Goal: Task Accomplishment & Management: Use online tool/utility

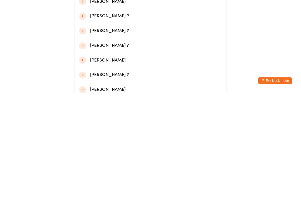
type input "Anfa"
click at [113, 45] on div "Anfal Zubair" at bounding box center [150, 41] width 143 height 8
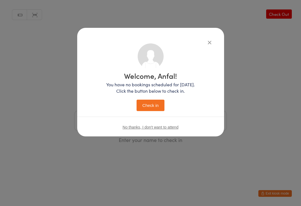
click at [151, 107] on button "Check in" at bounding box center [151, 105] width 28 height 11
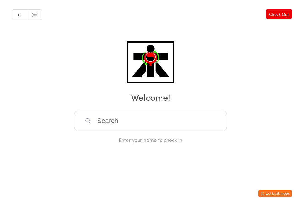
click at [106, 121] on input "search" at bounding box center [150, 121] width 153 height 21
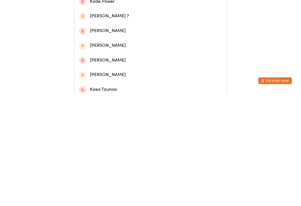
type input "Kaede"
click at [176, 26] on div "Kaede Brooking" at bounding box center [150, 26] width 143 height 8
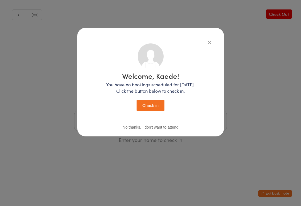
click at [152, 105] on button "Check in" at bounding box center [151, 105] width 28 height 11
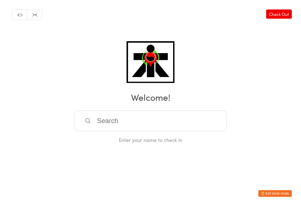
click at [116, 127] on input "search" at bounding box center [150, 121] width 153 height 21
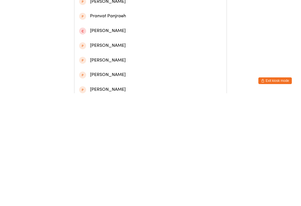
type input "Pranshi"
click at [87, 48] on div "Pranshi Pidhadiya" at bounding box center [150, 40] width 152 height 15
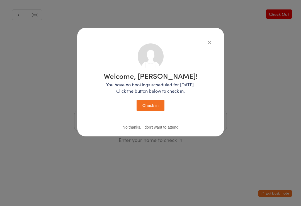
click at [148, 109] on button "Check in" at bounding box center [151, 105] width 28 height 11
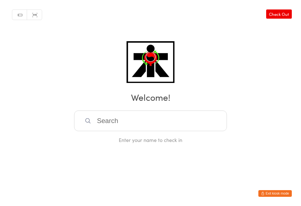
click at [118, 124] on input "search" at bounding box center [150, 121] width 153 height 21
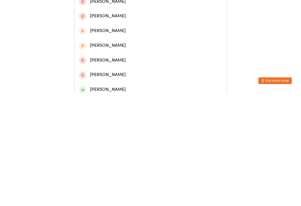
type input "Oliver b"
click at [112, 42] on div "Oliver Babic" at bounding box center [150, 41] width 143 height 8
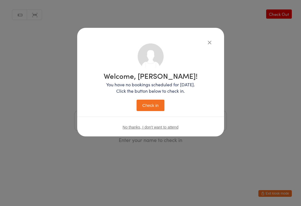
click at [154, 107] on button "Check in" at bounding box center [151, 105] width 28 height 11
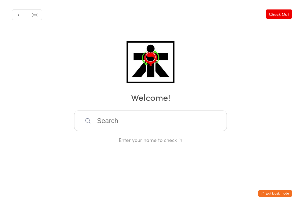
click at [156, 120] on input "search" at bounding box center [150, 121] width 153 height 21
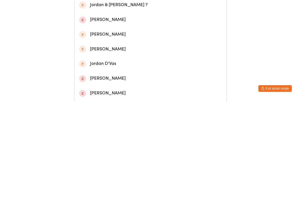
scroll to position [132, 0]
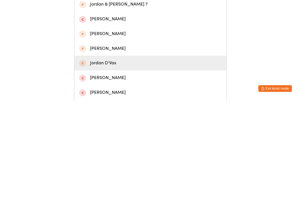
type input "Jordan"
click at [95, 164] on div "Jordan D'Vas" at bounding box center [150, 168] width 143 height 8
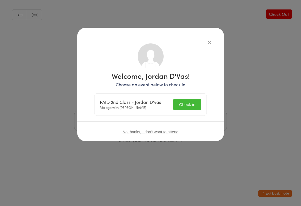
click at [185, 100] on button "Check in" at bounding box center [187, 104] width 28 height 11
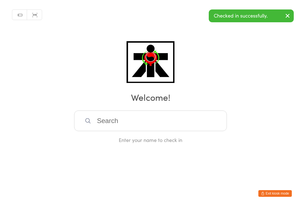
click at [162, 119] on input "search" at bounding box center [150, 121] width 153 height 21
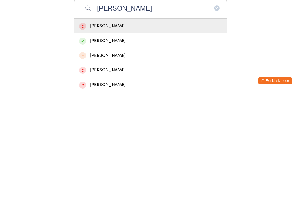
type input "Kyle koo"
click at [143, 150] on div "Kyle Koorengevel" at bounding box center [150, 154] width 143 height 8
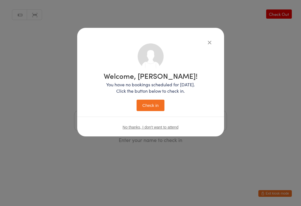
click at [154, 104] on button "Check in" at bounding box center [151, 105] width 28 height 11
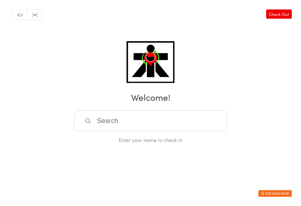
click at [119, 124] on input "search" at bounding box center [150, 121] width 153 height 21
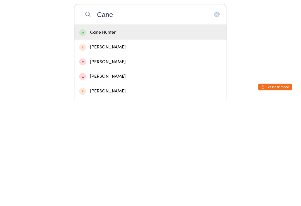
type input "Cane"
click at [104, 135] on div "Cane Hunter" at bounding box center [150, 139] width 143 height 8
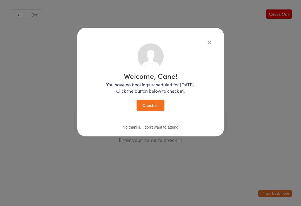
click at [153, 106] on button "Check in" at bounding box center [151, 105] width 28 height 11
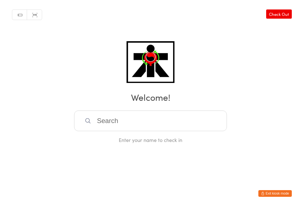
click at [145, 119] on input "search" at bounding box center [150, 121] width 153 height 21
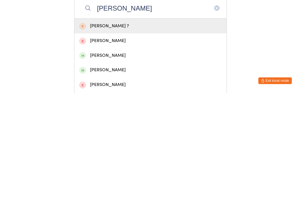
type input "[PERSON_NAME]"
click at [106, 165] on div "[PERSON_NAME]" at bounding box center [150, 169] width 143 height 8
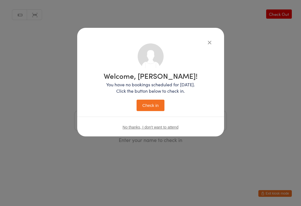
click at [156, 106] on button "Check in" at bounding box center [151, 105] width 28 height 11
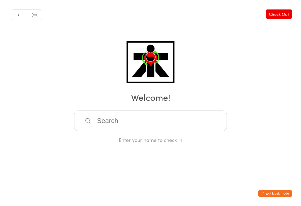
click at [118, 126] on input "search" at bounding box center [150, 121] width 153 height 21
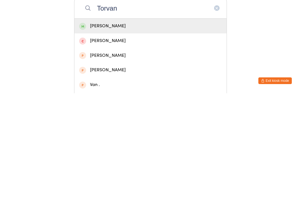
type input "Torvan"
click at [122, 135] on div "Torvan Prosinski" at bounding box center [150, 139] width 143 height 8
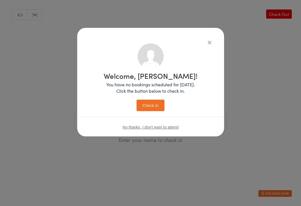
click at [153, 101] on button "Check in" at bounding box center [151, 105] width 28 height 11
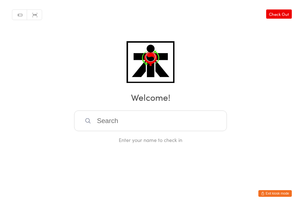
click at [111, 128] on input "search" at bounding box center [150, 121] width 153 height 21
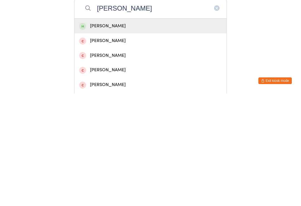
type input "Alexander goodwin"
click at [111, 135] on div "Alexander Goodwin" at bounding box center [150, 139] width 143 height 8
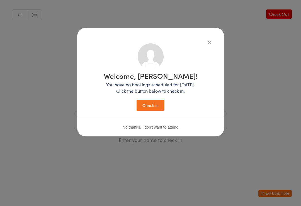
click at [152, 108] on button "Check in" at bounding box center [151, 105] width 28 height 11
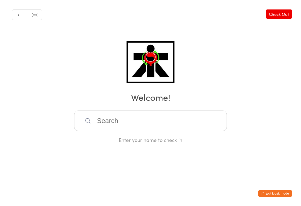
click at [147, 131] on input "search" at bounding box center [150, 121] width 153 height 21
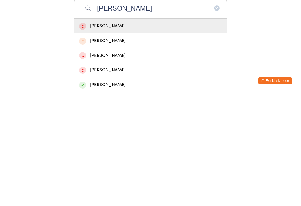
type input "Carter h"
click at [119, 194] on div "Carter Hotchkin" at bounding box center [150, 198] width 143 height 8
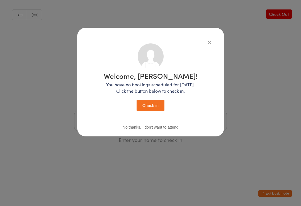
click at [155, 107] on button "Check in" at bounding box center [151, 105] width 28 height 11
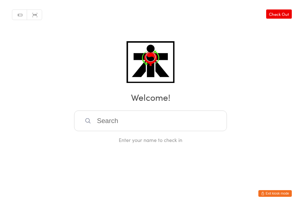
click at [187, 129] on input "search" at bounding box center [150, 121] width 153 height 21
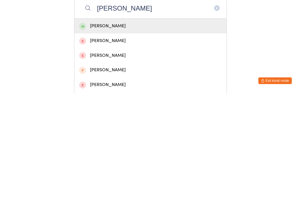
type input "Michael cotchin"
click at [187, 135] on div "Michael Cotchin" at bounding box center [150, 139] width 143 height 8
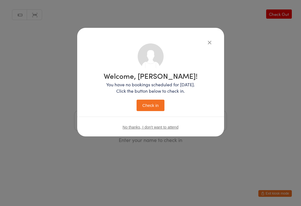
click at [147, 105] on button "Check in" at bounding box center [151, 105] width 28 height 11
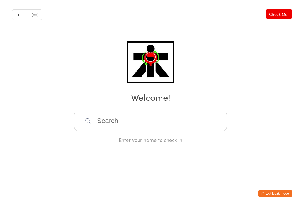
click at [124, 121] on input "search" at bounding box center [150, 121] width 153 height 21
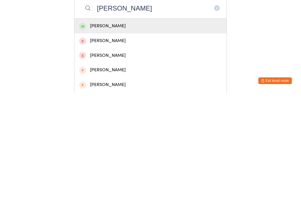
type input "Ella"
click at [119, 135] on div "Ella Hunt" at bounding box center [150, 139] width 143 height 8
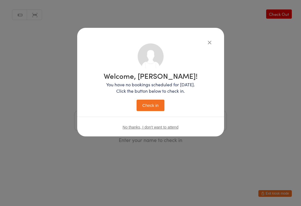
click at [152, 108] on button "Check in" at bounding box center [151, 105] width 28 height 11
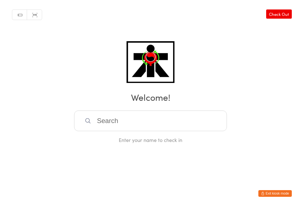
click at [101, 123] on input "search" at bounding box center [150, 121] width 153 height 21
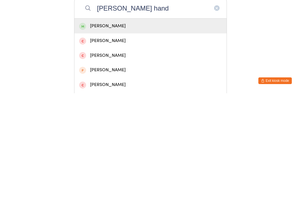
type input "Lucas hand"
click at [152, 135] on div "[PERSON_NAME]" at bounding box center [150, 139] width 143 height 8
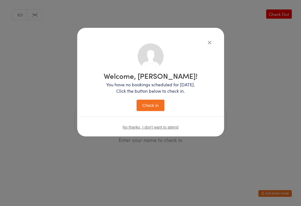
click at [156, 108] on button "Check in" at bounding box center [151, 105] width 28 height 11
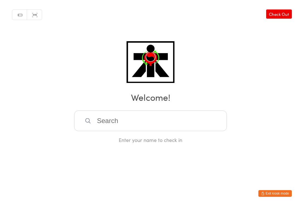
click at [120, 122] on input "search" at bounding box center [150, 121] width 153 height 21
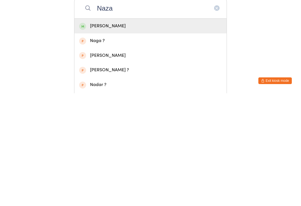
type input "Naza"
click at [94, 135] on div "[PERSON_NAME]" at bounding box center [150, 139] width 143 height 8
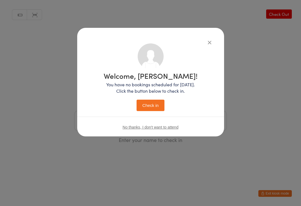
click at [147, 102] on button "Check in" at bounding box center [151, 105] width 28 height 11
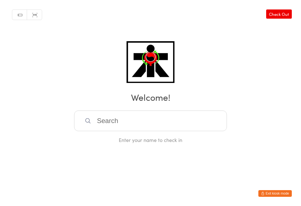
click at [164, 122] on input "search" at bounding box center [150, 121] width 153 height 21
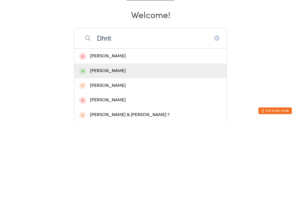
type input "Dhrit"
click at [110, 150] on div "Dhritik Kaushik" at bounding box center [150, 154] width 143 height 8
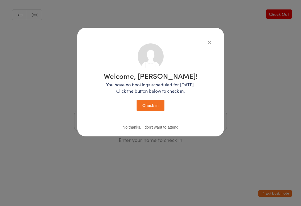
click at [159, 106] on button "Check in" at bounding box center [151, 105] width 28 height 11
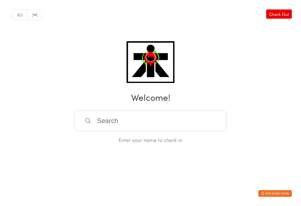
click at [179, 113] on input "search" at bounding box center [150, 121] width 153 height 21
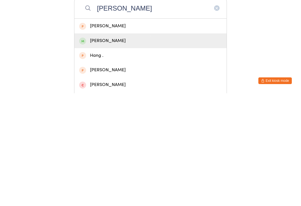
type input "Haneet"
click at [119, 150] on div "Haneet Kaur Karhra" at bounding box center [150, 154] width 143 height 8
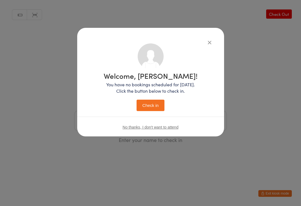
click at [156, 92] on p "You have no bookings scheduled for today. Click the button below to check in." at bounding box center [151, 87] width 94 height 13
click at [147, 108] on button "Check in" at bounding box center [151, 105] width 28 height 11
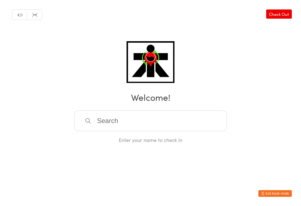
click at [216, 123] on input "search" at bounding box center [150, 121] width 153 height 21
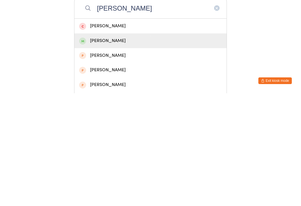
type input "Sophia m"
click at [114, 150] on div "Sophia Murcott" at bounding box center [150, 154] width 143 height 8
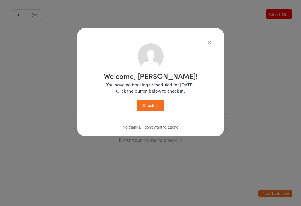
click at [157, 101] on button "Check in" at bounding box center [151, 105] width 28 height 11
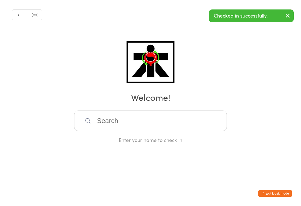
click at [142, 125] on input "search" at bounding box center [150, 121] width 153 height 21
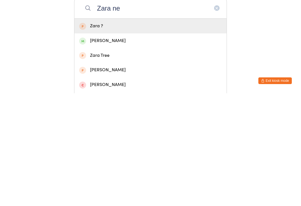
type input "Zara ne"
click at [104, 150] on div "Zara Newton" at bounding box center [150, 154] width 143 height 8
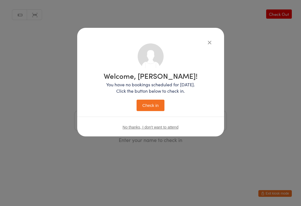
click at [147, 102] on button "Check in" at bounding box center [151, 105] width 28 height 11
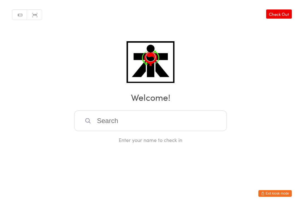
click at [152, 131] on input "search" at bounding box center [150, 121] width 153 height 21
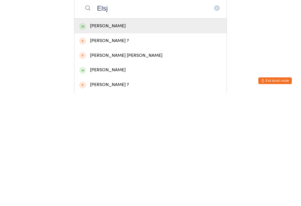
type input "Elsj"
click at [101, 179] on div "Elsie Jones" at bounding box center [150, 183] width 143 height 8
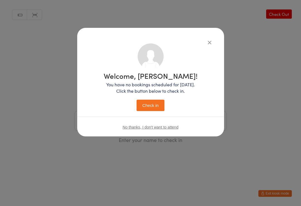
click at [155, 107] on button "Check in" at bounding box center [151, 105] width 28 height 11
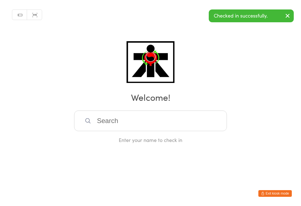
click at [104, 129] on input "search" at bounding box center [150, 121] width 153 height 21
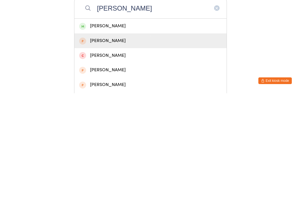
type input "Benjamin"
click at [100, 146] on div "Benjamin Wong" at bounding box center [150, 153] width 152 height 15
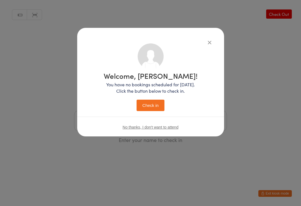
click at [209, 38] on div "Welcome, [PERSON_NAME]! You have no bookings scheduled for [DATE]. Click the bu…" at bounding box center [150, 82] width 147 height 109
click at [212, 42] on icon "button" at bounding box center [209, 42] width 6 height 6
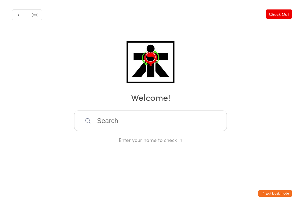
click at [111, 126] on input "search" at bounding box center [150, 121] width 153 height 21
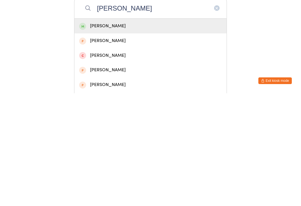
type input "Benjamin"
click at [92, 135] on div "Benjamin Tran" at bounding box center [150, 139] width 143 height 8
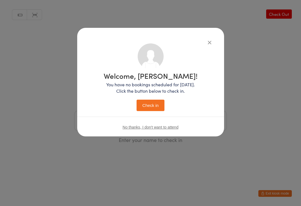
click at [146, 104] on button "Check in" at bounding box center [151, 105] width 28 height 11
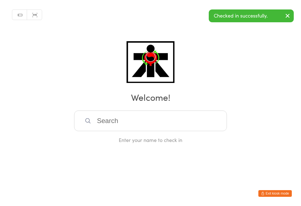
click at [135, 125] on input "search" at bounding box center [150, 121] width 153 height 21
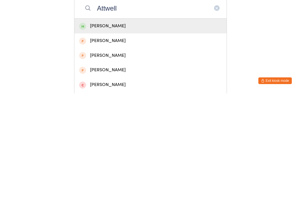
type input "Attwell"
click at [125, 135] on div "Toby Attwell" at bounding box center [150, 139] width 143 height 8
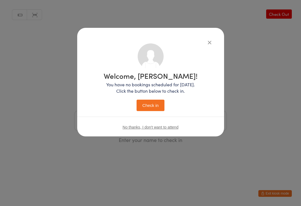
click at [158, 101] on button "Check in" at bounding box center [151, 105] width 28 height 11
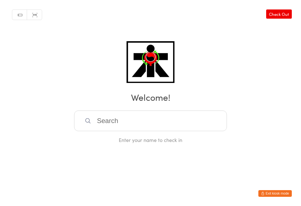
click at [180, 131] on input "search" at bounding box center [150, 121] width 153 height 21
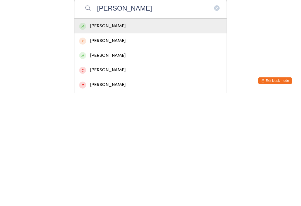
type input "James hunt"
click at [121, 135] on div "James Hunt" at bounding box center [150, 139] width 143 height 8
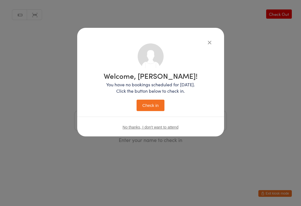
click at [153, 109] on button "Check in" at bounding box center [151, 105] width 28 height 11
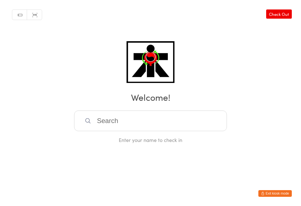
click at [284, 14] on link "Check Out" at bounding box center [279, 13] width 26 height 9
click at [172, 120] on input "search" at bounding box center [150, 121] width 153 height 21
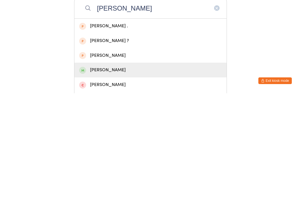
type input "John"
click at [104, 179] on div "John Le" at bounding box center [150, 183] width 143 height 8
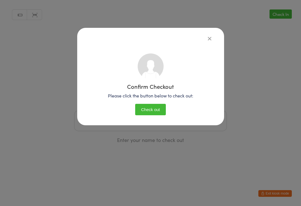
click at [155, 109] on button "Check out" at bounding box center [150, 109] width 31 height 11
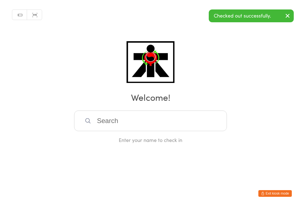
click at [166, 120] on input "search" at bounding box center [150, 121] width 153 height 21
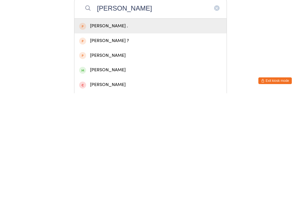
type input "John le"
click at [99, 165] on div "John Le" at bounding box center [150, 169] width 143 height 8
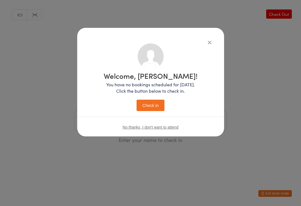
click at [157, 101] on button "Check in" at bounding box center [151, 105] width 28 height 11
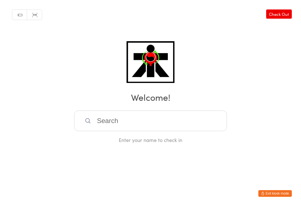
click at [119, 122] on input "search" at bounding box center [150, 121] width 153 height 21
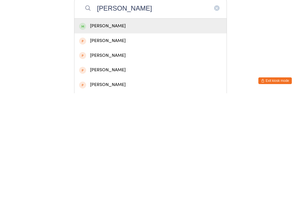
type input "Alisa kar"
click at [113, 135] on div "Alisa Karajcic" at bounding box center [150, 139] width 143 height 8
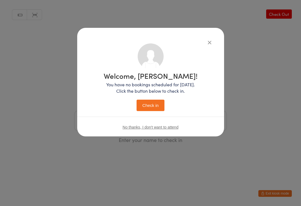
click at [153, 102] on button "Check in" at bounding box center [151, 105] width 28 height 11
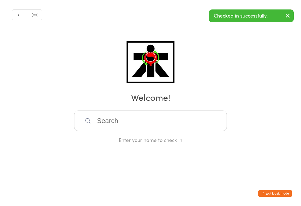
click at [168, 117] on input "search" at bounding box center [150, 121] width 153 height 21
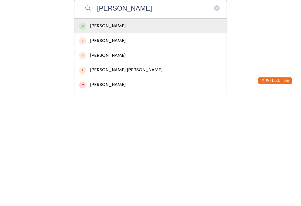
type input "Liyana kar"
click at [116, 135] on div "Liyana Karajcic" at bounding box center [150, 139] width 143 height 8
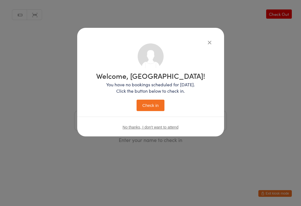
click at [157, 106] on button "Check in" at bounding box center [151, 105] width 28 height 11
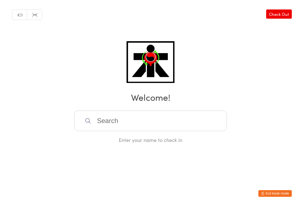
click at [162, 113] on input "search" at bounding box center [150, 121] width 153 height 21
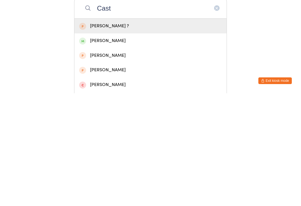
type input "Cast"
click at [103, 150] on div "Castiel Bada" at bounding box center [150, 154] width 143 height 8
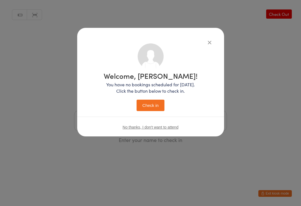
click at [155, 104] on button "Check in" at bounding box center [151, 105] width 28 height 11
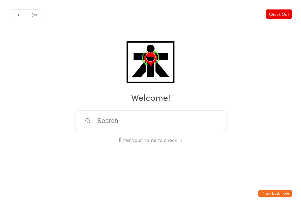
click at [113, 125] on input "search" at bounding box center [150, 121] width 153 height 21
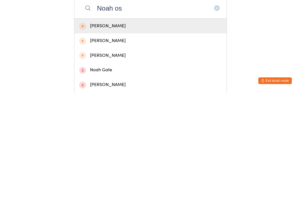
type input "Noah os"
click at [143, 135] on div "Noah Osorio" at bounding box center [150, 139] width 143 height 8
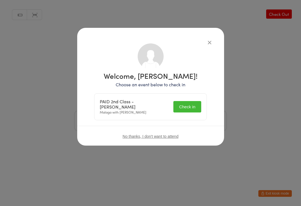
click at [184, 104] on button "Check in" at bounding box center [187, 106] width 28 height 11
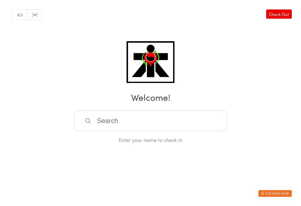
click at [106, 114] on input "search" at bounding box center [150, 121] width 153 height 21
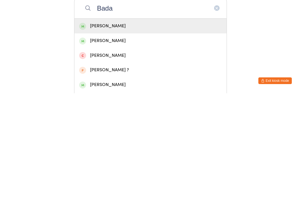
type input "Bada"
click at [133, 150] on div "Castiel Bada" at bounding box center [150, 154] width 143 height 8
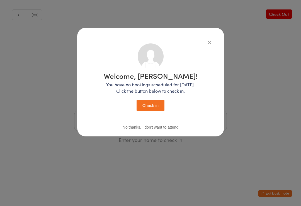
click at [156, 107] on button "Check in" at bounding box center [151, 105] width 28 height 11
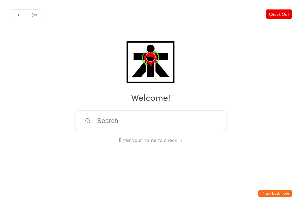
click at [158, 126] on input "search" at bounding box center [150, 121] width 153 height 21
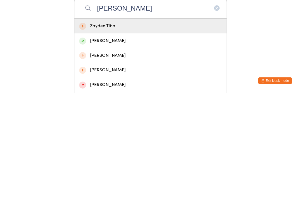
type input "Zayden"
click at [87, 150] on div "Zayden John" at bounding box center [150, 154] width 143 height 8
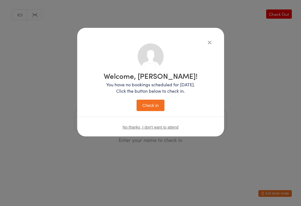
click at [144, 94] on p "You have no bookings scheduled for today. Click the button below to check in." at bounding box center [151, 87] width 94 height 13
click at [150, 101] on button "Check in" at bounding box center [151, 105] width 28 height 11
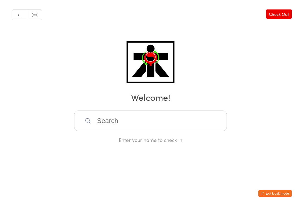
click at [146, 121] on input "search" at bounding box center [150, 121] width 153 height 21
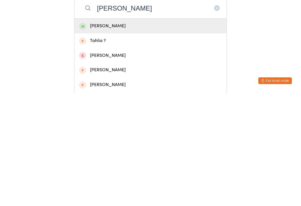
type input "Tahlia John"
click at [106, 135] on div "Tahlia John" at bounding box center [150, 139] width 143 height 8
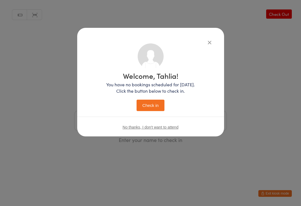
click at [155, 105] on button "Check in" at bounding box center [151, 105] width 28 height 11
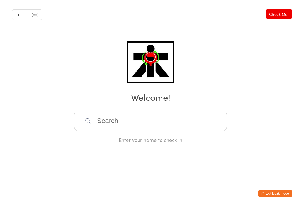
click at [206, 118] on input "search" at bounding box center [150, 121] width 153 height 21
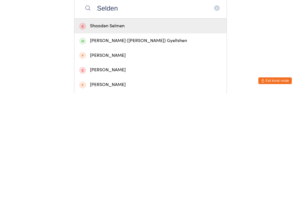
type input "Selden"
click at [135, 150] on div "Yeshi (Selden) Gyeltshen" at bounding box center [150, 154] width 143 height 8
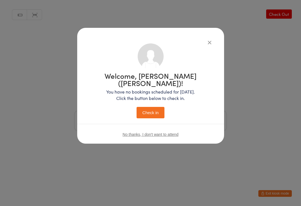
click at [144, 107] on button "Check in" at bounding box center [151, 112] width 28 height 11
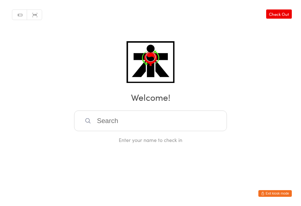
click at [126, 125] on input "search" at bounding box center [150, 121] width 153 height 21
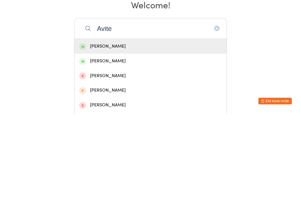
type input "Avite"
click at [115, 135] on div "[PERSON_NAME]" at bounding box center [150, 139] width 143 height 8
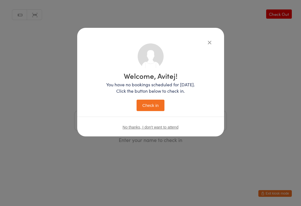
click at [158, 101] on button "Check in" at bounding box center [151, 105] width 28 height 11
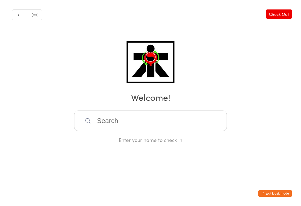
click at [111, 126] on input "search" at bounding box center [150, 121] width 153 height 21
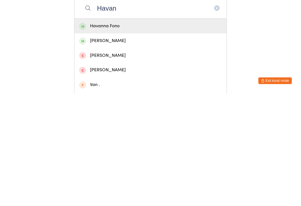
type input "Havan"
click at [187, 135] on div "Havanna Fono" at bounding box center [150, 139] width 143 height 8
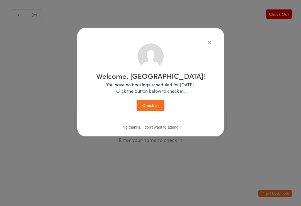
click at [152, 105] on button "Check in" at bounding box center [151, 105] width 28 height 11
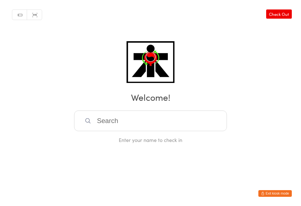
click at [117, 98] on h2 "Welcome!" at bounding box center [151, 97] width 290 height 13
click at [118, 121] on input "search" at bounding box center [150, 121] width 153 height 21
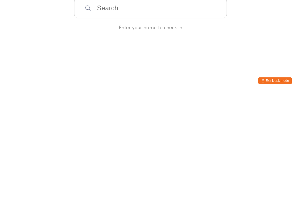
type input "D"
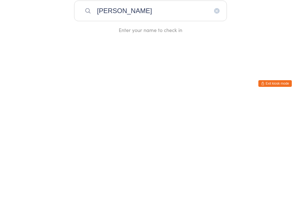
type input "Satjot"
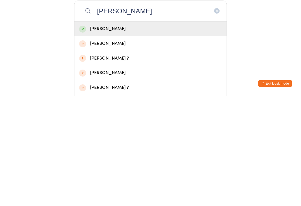
click at [86, 136] on span at bounding box center [82, 139] width 7 height 7
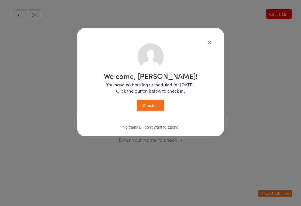
click at [147, 109] on button "Check in" at bounding box center [151, 105] width 28 height 11
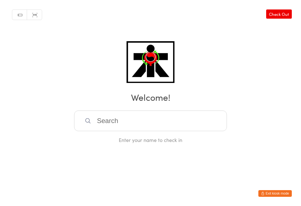
click at [208, 125] on input "search" at bounding box center [150, 121] width 153 height 21
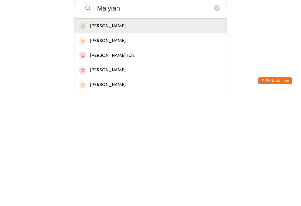
type input "Malyiah"
click at [205, 135] on div "Malyiah Takapu" at bounding box center [150, 139] width 143 height 8
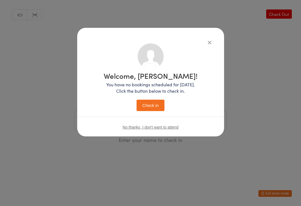
click at [156, 106] on button "Check in" at bounding box center [151, 105] width 28 height 11
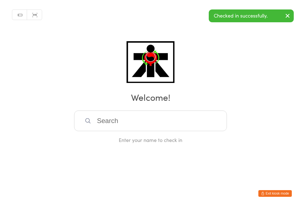
click at [152, 124] on input "search" at bounding box center [150, 121] width 153 height 21
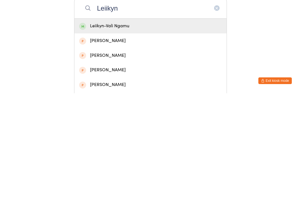
type input "Leiikyn"
click at [146, 135] on div "Leiikyn-Vali Ngamu" at bounding box center [150, 139] width 143 height 8
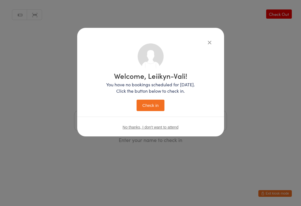
click at [144, 111] on button "Check in" at bounding box center [151, 105] width 28 height 11
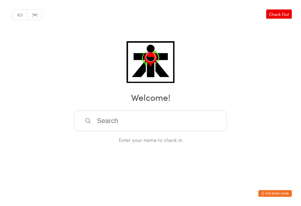
click at [121, 125] on input "search" at bounding box center [150, 121] width 153 height 21
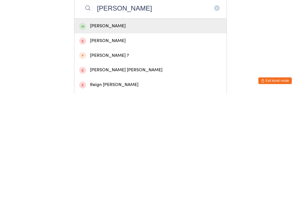
type input "Elias"
click at [90, 135] on div "Elias Takapu" at bounding box center [150, 139] width 143 height 8
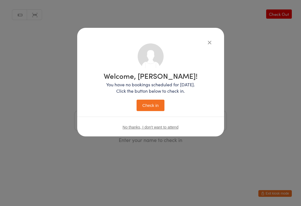
click at [151, 105] on button "Check in" at bounding box center [151, 105] width 28 height 11
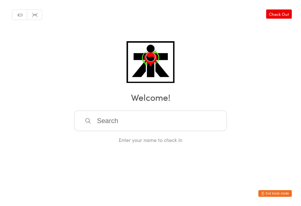
click at [211, 131] on input "search" at bounding box center [150, 121] width 153 height 21
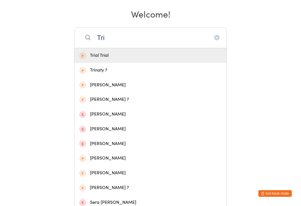
scroll to position [83, 0]
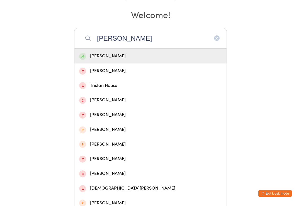
type input "Tristan ra"
click at [139, 60] on div "Tristan Rabines" at bounding box center [150, 56] width 143 height 8
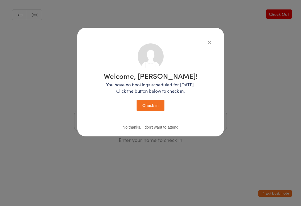
click at [156, 102] on button "Check in" at bounding box center [151, 105] width 28 height 11
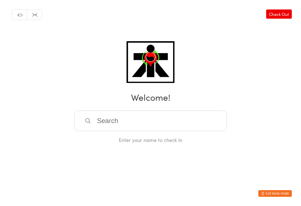
click at [130, 128] on input "search" at bounding box center [150, 121] width 153 height 21
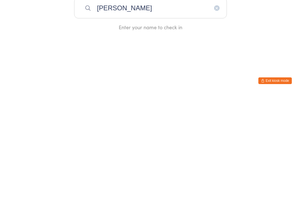
type input "Riley green"
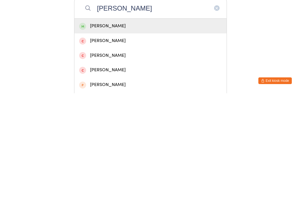
click at [177, 135] on div "Riley Green" at bounding box center [150, 139] width 143 height 8
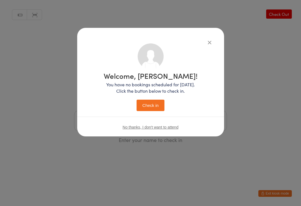
click at [153, 107] on button "Check in" at bounding box center [151, 105] width 28 height 11
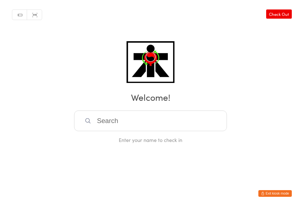
click at [154, 114] on input "search" at bounding box center [150, 121] width 153 height 21
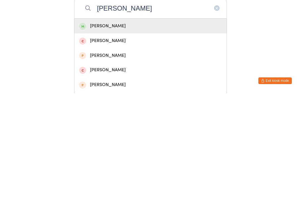
type input "[PERSON_NAME]"
click at [111, 135] on div "[PERSON_NAME]" at bounding box center [150, 139] width 143 height 8
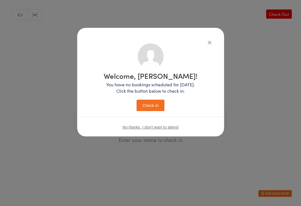
click at [158, 104] on button "Check in" at bounding box center [151, 105] width 28 height 11
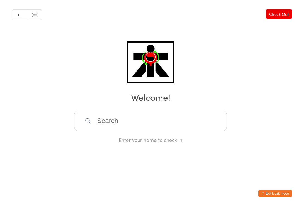
click at [94, 123] on input "search" at bounding box center [150, 121] width 153 height 21
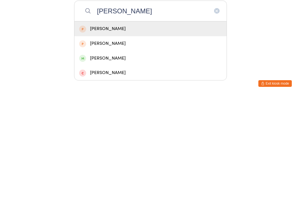
type input "Axel"
click at [129, 165] on div "Axel Hallam" at bounding box center [150, 169] width 143 height 8
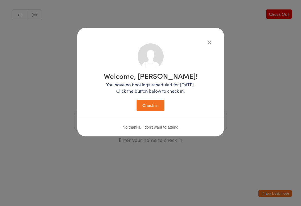
click at [160, 105] on button "Check in" at bounding box center [151, 105] width 28 height 11
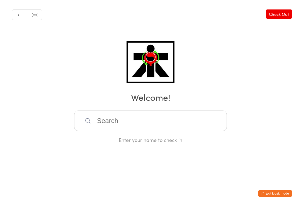
click at [126, 118] on input "search" at bounding box center [150, 121] width 153 height 21
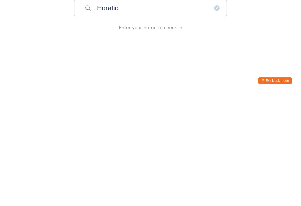
type input "Horatio"
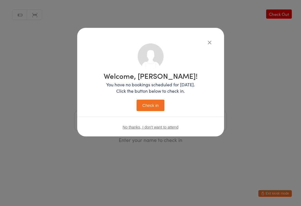
click at [149, 107] on button "Check in" at bounding box center [151, 105] width 28 height 11
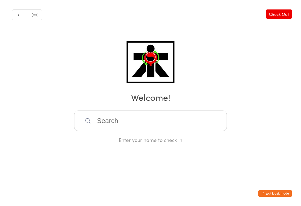
click at [108, 125] on input "search" at bounding box center [150, 121] width 153 height 21
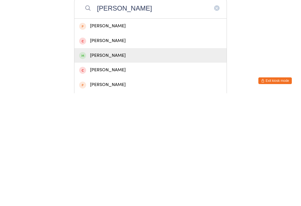
type input "Elena"
click at [125, 165] on div "Elena Fontana" at bounding box center [150, 169] width 143 height 8
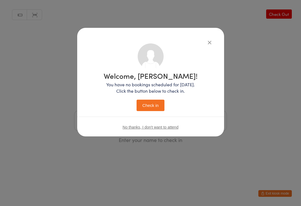
click at [152, 105] on button "Check in" at bounding box center [151, 105] width 28 height 11
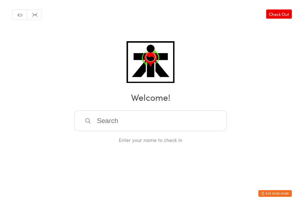
click at [209, 123] on input "search" at bounding box center [150, 121] width 153 height 21
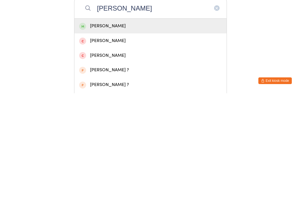
type input "Liliana"
click at [169, 135] on div "[PERSON_NAME]" at bounding box center [150, 139] width 143 height 8
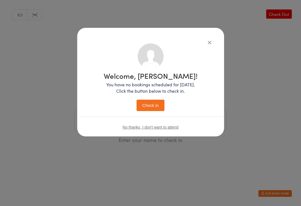
click at [159, 108] on button "Check in" at bounding box center [151, 105] width 28 height 11
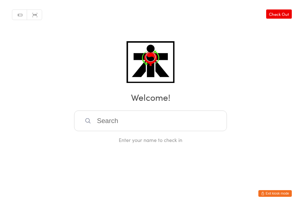
click at [178, 125] on input "search" at bounding box center [150, 121] width 153 height 21
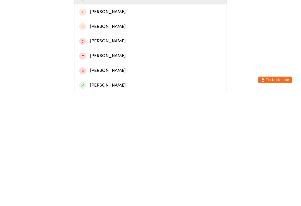
scroll to position [40, 0]
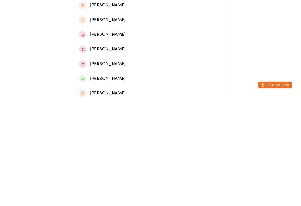
type input "Cather"
click at [144, 184] on div "Catherine Pam Maung" at bounding box center [150, 188] width 143 height 8
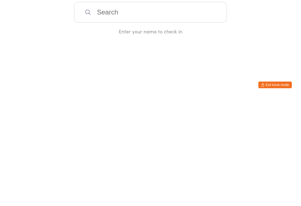
scroll to position [0, 0]
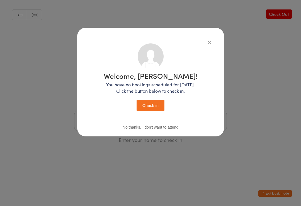
click at [158, 105] on button "Check in" at bounding box center [151, 105] width 28 height 11
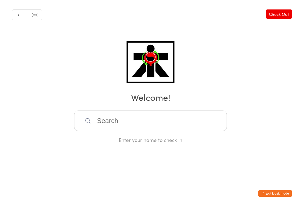
click at [299, 195] on html "You have now entered Kiosk Mode. Members will be able to check themselves in us…" at bounding box center [150, 103] width 301 height 206
click at [101, 121] on input "search" at bounding box center [150, 121] width 153 height 21
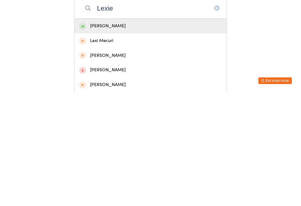
type input "Lexie"
click at [205, 135] on div "Lexie Horrigan" at bounding box center [150, 139] width 143 height 8
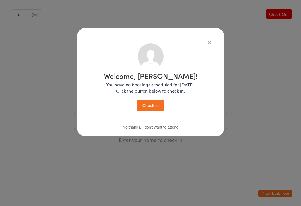
click at [156, 109] on button "Check in" at bounding box center [151, 105] width 28 height 11
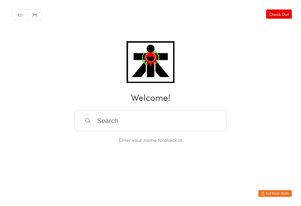
click at [211, 128] on input "search" at bounding box center [150, 121] width 153 height 21
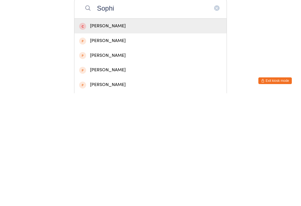
type input "[PERSON_NAME]"
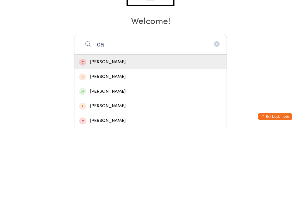
type input "c"
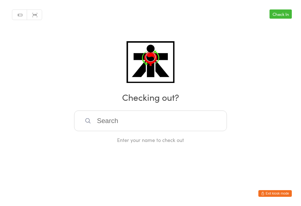
click at [272, 195] on button "Exit kiosk mode" at bounding box center [274, 193] width 33 height 7
click at [289, 18] on link "Check In" at bounding box center [280, 13] width 22 height 9
click at [106, 121] on input "search" at bounding box center [150, 121] width 153 height 21
click at [115, 121] on input "Ca" at bounding box center [150, 121] width 153 height 21
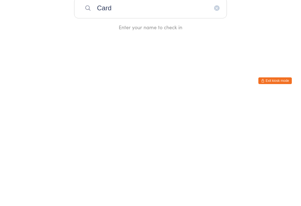
type input "[PERSON_NAME]"
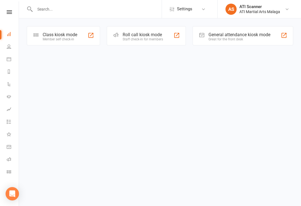
click at [74, 36] on div "Class kiosk mode" at bounding box center [60, 34] width 35 height 5
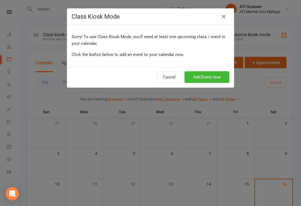
click at [225, 13] on button "button" at bounding box center [223, 16] width 9 height 9
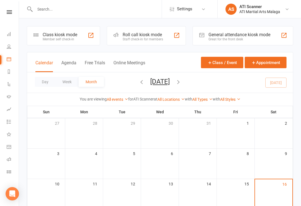
click at [250, 35] on div "General attendance kiosk mode" at bounding box center [239, 34] width 62 height 5
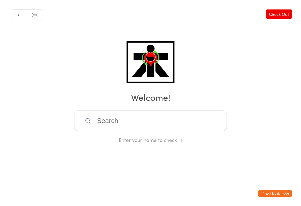
click at [100, 128] on input "search" at bounding box center [150, 121] width 153 height 21
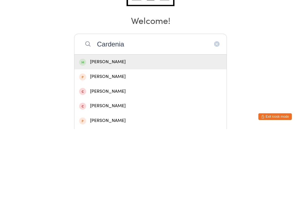
type input "Cardenia"
click at [117, 135] on div "[PERSON_NAME]" at bounding box center [150, 139] width 143 height 8
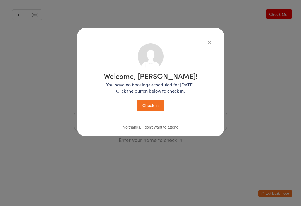
click at [153, 105] on button "Check in" at bounding box center [151, 105] width 28 height 11
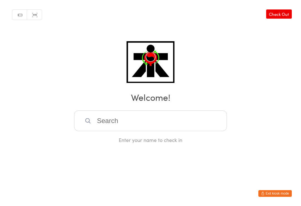
click at [91, 124] on input "search" at bounding box center [150, 121] width 153 height 21
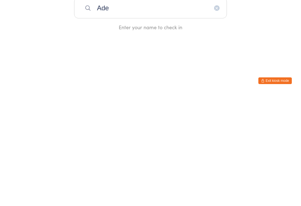
type input "Adem"
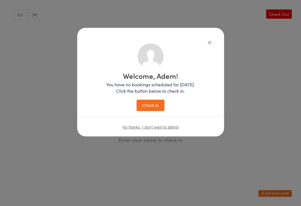
click at [144, 107] on button "Check in" at bounding box center [151, 105] width 28 height 11
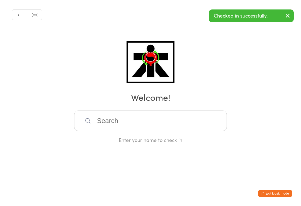
click at [101, 113] on input "search" at bounding box center [150, 121] width 153 height 21
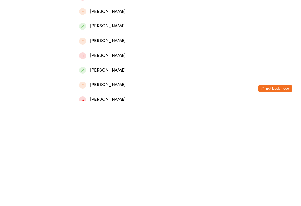
scroll to position [52, 0]
type input "[PERSON_NAME]"
click at [116, 171] on div "[PERSON_NAME]" at bounding box center [150, 175] width 143 height 8
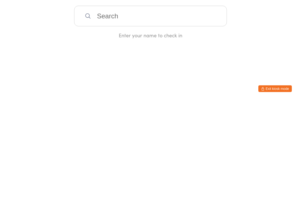
scroll to position [0, 0]
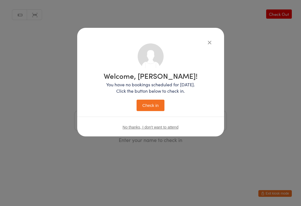
click at [160, 100] on button "Check in" at bounding box center [151, 105] width 28 height 11
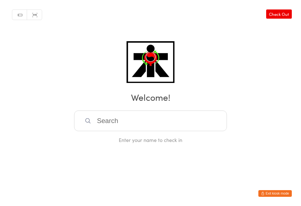
click at [8, 143] on div "Manual search Scanner input Check Out Welcome! Enter your name to check in" at bounding box center [150, 71] width 301 height 143
click at [190, 131] on input "search" at bounding box center [150, 121] width 153 height 21
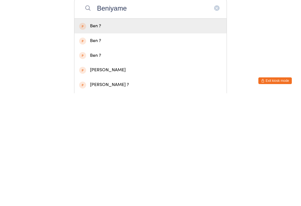
type input "Beniyamen"
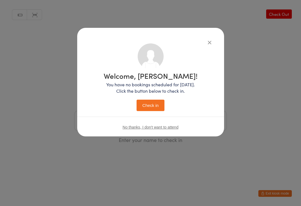
click at [155, 102] on button "Check in" at bounding box center [151, 105] width 28 height 11
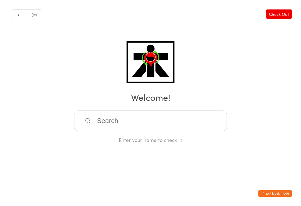
click at [176, 122] on input "search" at bounding box center [150, 121] width 153 height 21
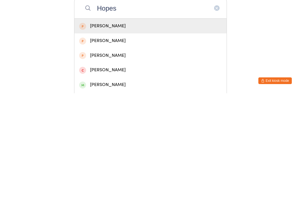
type input "Hopes"
click at [80, 194] on span at bounding box center [82, 197] width 7 height 7
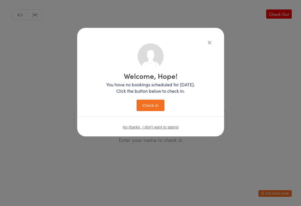
click at [155, 106] on button "Check in" at bounding box center [151, 105] width 28 height 11
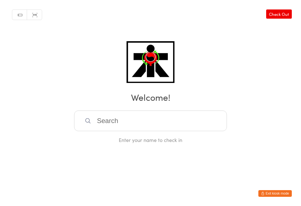
click at [111, 116] on input "search" at bounding box center [150, 121] width 153 height 21
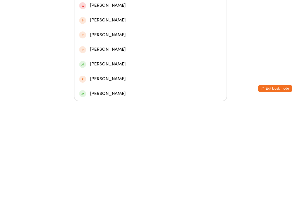
scroll to position [152, 0]
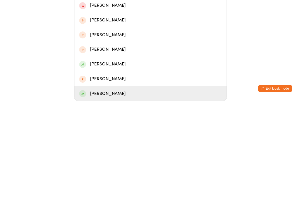
type input "[PERSON_NAME]"
click at [97, 195] on div "[PERSON_NAME]" at bounding box center [150, 199] width 143 height 8
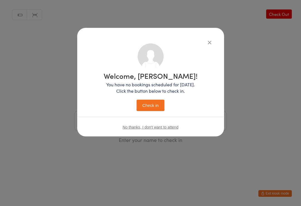
click at [150, 103] on button "Check in" at bounding box center [151, 105] width 28 height 11
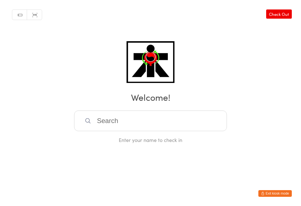
click at [109, 125] on input "search" at bounding box center [150, 121] width 153 height 21
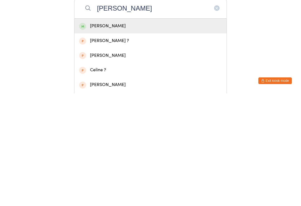
type input "[PERSON_NAME]"
click at [92, 135] on div "[PERSON_NAME]" at bounding box center [150, 139] width 143 height 8
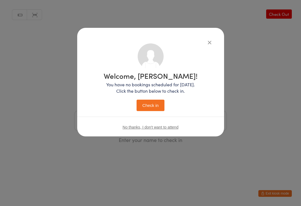
click at [156, 106] on button "Check in" at bounding box center [151, 105] width 28 height 11
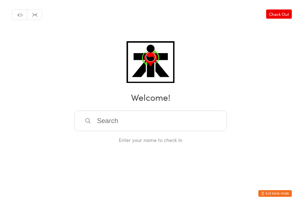
click at [118, 131] on input "search" at bounding box center [150, 121] width 153 height 21
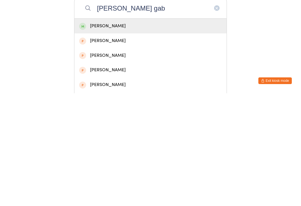
type input "[PERSON_NAME] gab"
click at [89, 135] on div "[PERSON_NAME]" at bounding box center [150, 139] width 143 height 8
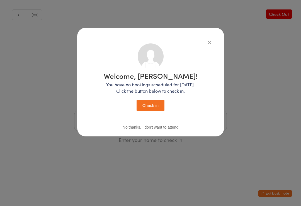
click at [145, 111] on button "Check in" at bounding box center [151, 105] width 28 height 11
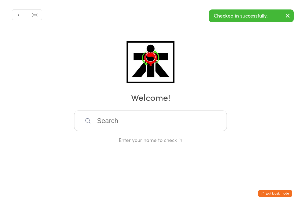
click at [141, 128] on input "search" at bounding box center [150, 121] width 153 height 21
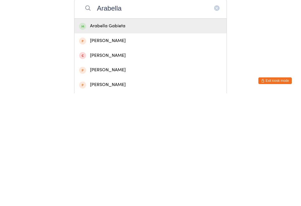
type input "Arabella"
click at [117, 135] on div "Arabella Gabieta" at bounding box center [150, 139] width 143 height 8
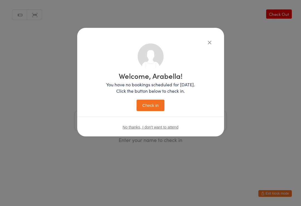
click at [154, 106] on button "Check in" at bounding box center [151, 105] width 28 height 11
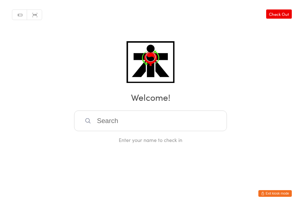
click at [127, 115] on input "search" at bounding box center [150, 121] width 153 height 21
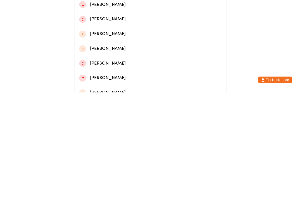
scroll to position [112, 0]
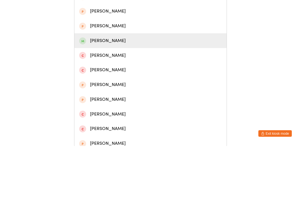
type input "[PERSON_NAME]"
click at [130, 97] on div "[PERSON_NAME]" at bounding box center [150, 101] width 143 height 8
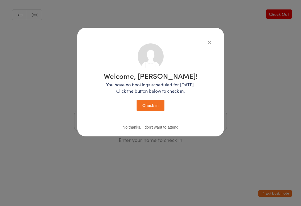
click at [154, 101] on button "Check in" at bounding box center [151, 105] width 28 height 11
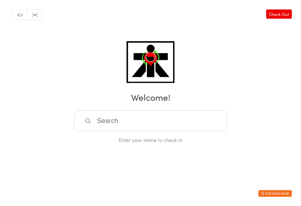
click at [170, 124] on input "search" at bounding box center [150, 121] width 153 height 21
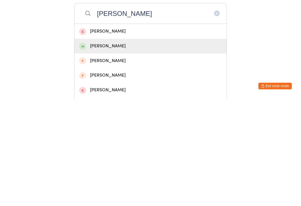
type input "[PERSON_NAME]"
click at [128, 150] on div "[PERSON_NAME]" at bounding box center [150, 154] width 143 height 8
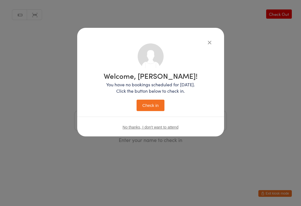
click at [158, 104] on button "Check in" at bounding box center [151, 105] width 28 height 11
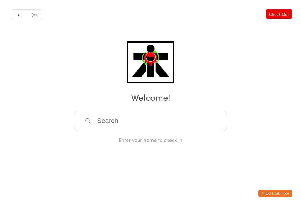
click at [219, 120] on input "search" at bounding box center [150, 121] width 153 height 21
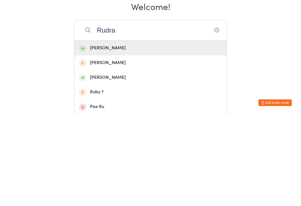
type input "Rudra"
click at [94, 135] on div "[PERSON_NAME]" at bounding box center [150, 139] width 143 height 8
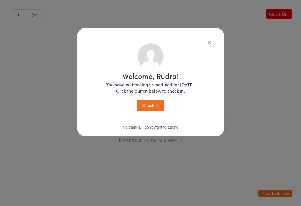
click at [144, 105] on button "Check in" at bounding box center [151, 105] width 28 height 11
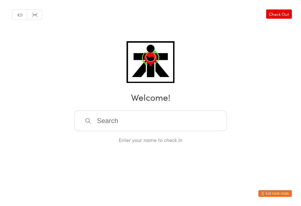
click at [90, 124] on icon at bounding box center [88, 121] width 6 height 6
click at [91, 126] on input "search" at bounding box center [150, 121] width 153 height 21
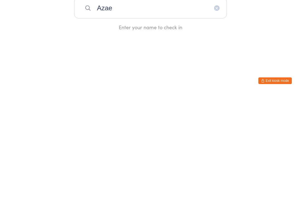
type input "[PERSON_NAME]"
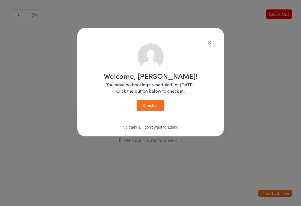
click at [155, 106] on button "Check in" at bounding box center [151, 105] width 28 height 11
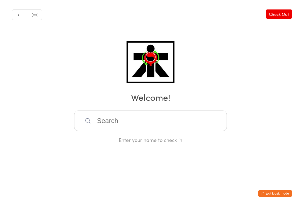
click at [163, 121] on input "search" at bounding box center [150, 121] width 153 height 21
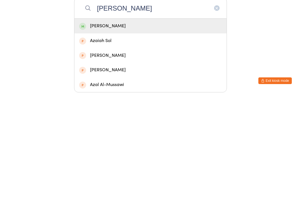
type input "[PERSON_NAME]"
click at [87, 135] on div "[PERSON_NAME]" at bounding box center [150, 139] width 143 height 8
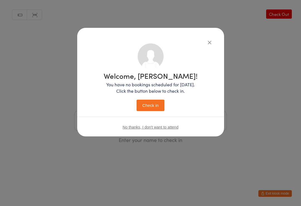
click at [145, 110] on button "Check in" at bounding box center [151, 105] width 28 height 11
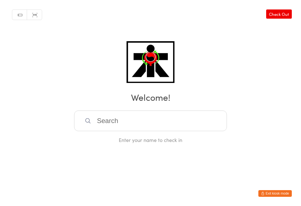
click at [108, 126] on input "search" at bounding box center [150, 121] width 153 height 21
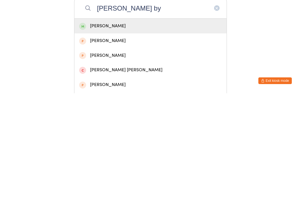
type input "[PERSON_NAME] by"
click at [103, 135] on div "[PERSON_NAME]" at bounding box center [150, 139] width 143 height 8
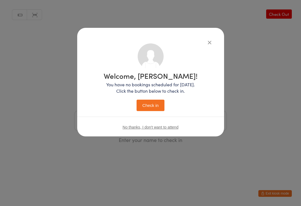
click at [143, 106] on button "Check in" at bounding box center [151, 105] width 28 height 11
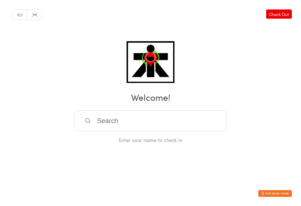
click at [170, 117] on input "search" at bounding box center [150, 121] width 153 height 21
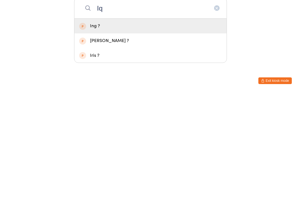
type input "I"
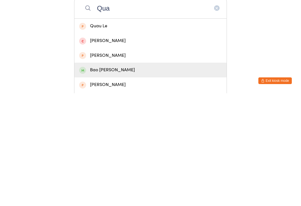
type input "Qua"
click at [125, 179] on div "Bao [PERSON_NAME]" at bounding box center [150, 183] width 143 height 8
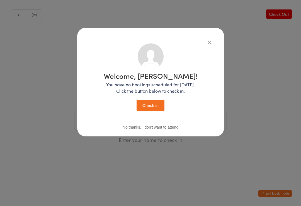
click at [153, 104] on button "Check in" at bounding box center [151, 105] width 28 height 11
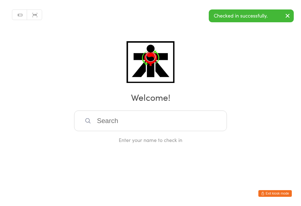
click at [195, 116] on input "search" at bounding box center [150, 121] width 153 height 21
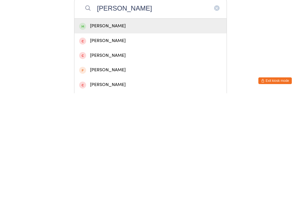
type input "[PERSON_NAME]"
click at [192, 135] on div "[PERSON_NAME]" at bounding box center [150, 139] width 143 height 8
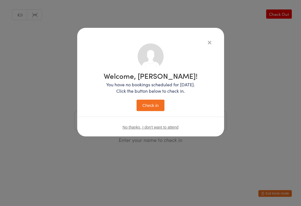
click at [155, 103] on button "Check in" at bounding box center [151, 105] width 28 height 11
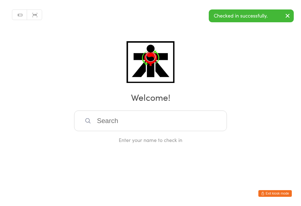
click at [215, 123] on input "search" at bounding box center [150, 121] width 153 height 21
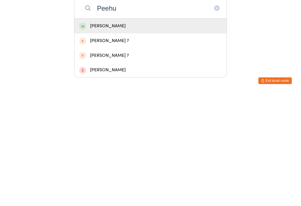
type input "Peehu"
click at [167, 135] on div "[PERSON_NAME]" at bounding box center [150, 139] width 143 height 8
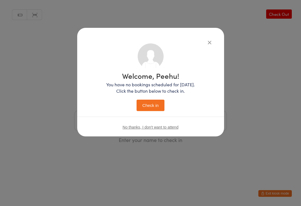
click at [154, 106] on button "Check in" at bounding box center [151, 105] width 28 height 11
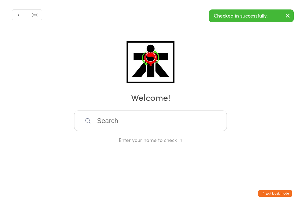
click at [166, 122] on input "search" at bounding box center [150, 121] width 153 height 21
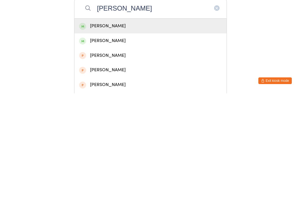
type input "[PERSON_NAME]"
click at [121, 135] on div "[PERSON_NAME]" at bounding box center [150, 139] width 143 height 8
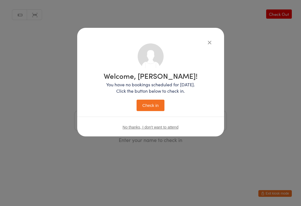
click at [156, 100] on button "Check in" at bounding box center [151, 105] width 28 height 11
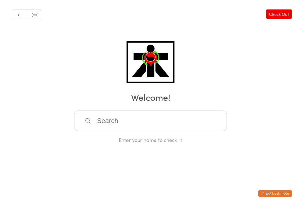
click at [196, 115] on input "search" at bounding box center [150, 121] width 153 height 21
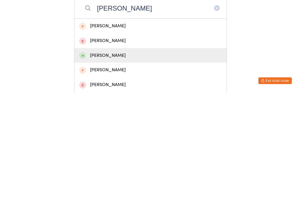
type input "[PERSON_NAME]"
click at [108, 165] on div "[PERSON_NAME]" at bounding box center [150, 169] width 143 height 8
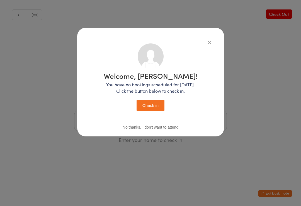
click at [155, 103] on button "Check in" at bounding box center [151, 105] width 28 height 11
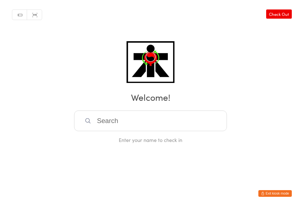
click at [145, 117] on input "search" at bounding box center [150, 121] width 153 height 21
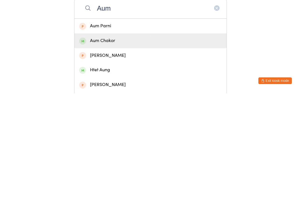
type input "Aum"
click at [162, 150] on div "Aum Chakor" at bounding box center [150, 154] width 143 height 8
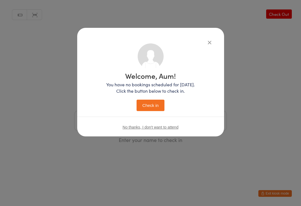
click at [150, 105] on button "Check in" at bounding box center [151, 105] width 28 height 11
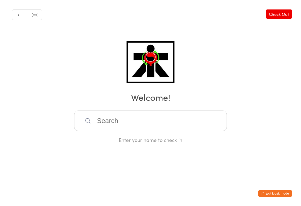
click at [159, 118] on input "search" at bounding box center [150, 121] width 153 height 21
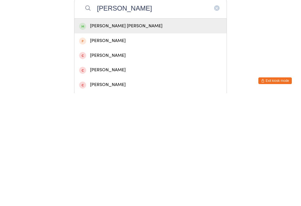
type input "[PERSON_NAME]"
click at [172, 135] on div "[PERSON_NAME] [PERSON_NAME]" at bounding box center [150, 139] width 143 height 8
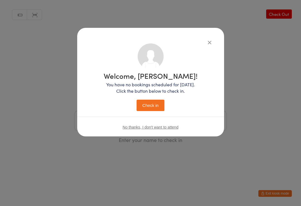
click at [156, 107] on button "Check in" at bounding box center [151, 105] width 28 height 11
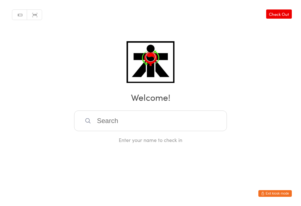
click at [182, 125] on input "search" at bounding box center [150, 121] width 153 height 21
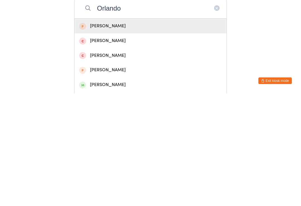
scroll to position [113, 0]
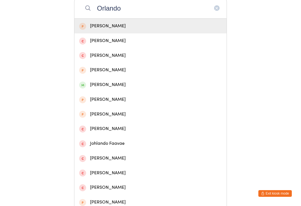
type input "Orlando"
click at [119, 89] on div "[PERSON_NAME]" at bounding box center [150, 85] width 143 height 8
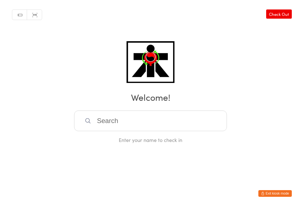
scroll to position [0, 0]
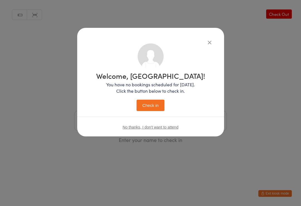
click at [154, 103] on button "Check in" at bounding box center [151, 105] width 28 height 11
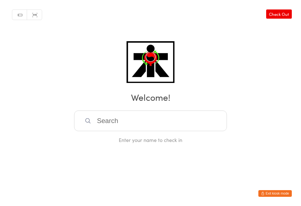
click at [201, 121] on input "search" at bounding box center [150, 121] width 153 height 21
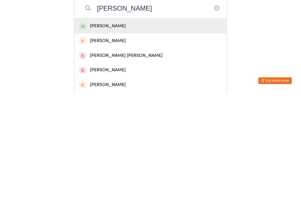
type input "[PERSON_NAME]"
click at [146, 135] on div "[PERSON_NAME]" at bounding box center [150, 139] width 143 height 8
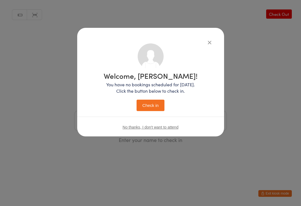
click at [157, 107] on button "Check in" at bounding box center [151, 105] width 28 height 11
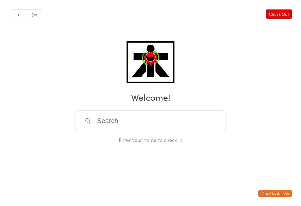
click at [110, 130] on input "search" at bounding box center [150, 121] width 153 height 21
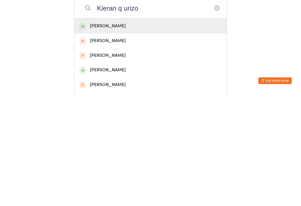
type input "Kieran q urizo"
click at [109, 135] on div "[PERSON_NAME]" at bounding box center [150, 139] width 143 height 8
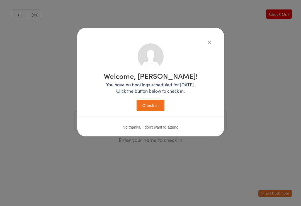
click at [155, 106] on button "Check in" at bounding box center [151, 105] width 28 height 11
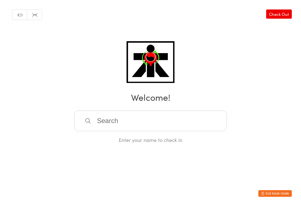
click at [138, 129] on input "search" at bounding box center [150, 121] width 153 height 21
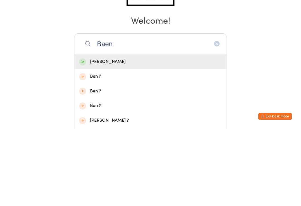
type input "Baen"
click at [85, 136] on span at bounding box center [82, 139] width 7 height 7
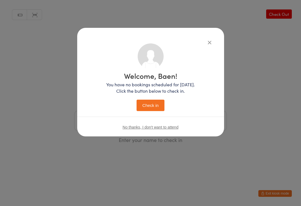
click at [148, 109] on button "Check in" at bounding box center [151, 105] width 28 height 11
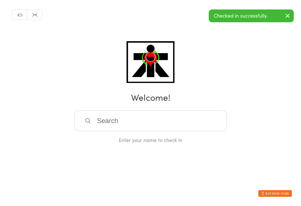
click at [147, 125] on input "search" at bounding box center [150, 121] width 153 height 21
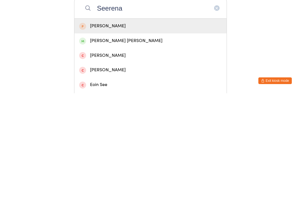
type input "Seerena"
click at [91, 135] on div "[PERSON_NAME]" at bounding box center [150, 139] width 143 height 8
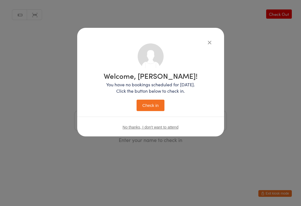
click at [177, 128] on span "No thanks, I don't want to attend" at bounding box center [151, 127] width 56 height 4
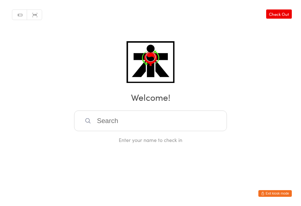
click at [133, 126] on input "search" at bounding box center [150, 121] width 153 height 21
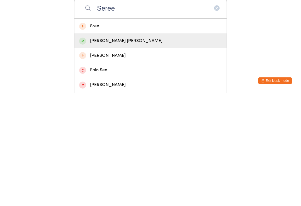
type input "Seree"
click at [113, 150] on div "[PERSON_NAME] [PERSON_NAME]" at bounding box center [150, 154] width 143 height 8
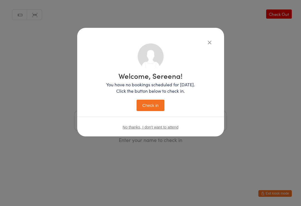
click at [154, 104] on button "Check in" at bounding box center [151, 105] width 28 height 11
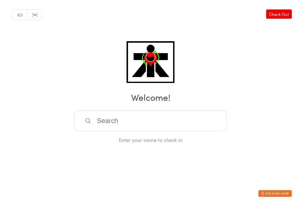
click at [211, 122] on input "search" at bounding box center [150, 121] width 153 height 21
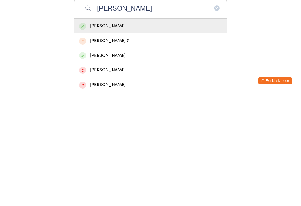
type input "[PERSON_NAME]"
click at [156, 135] on div "[PERSON_NAME]" at bounding box center [150, 139] width 143 height 8
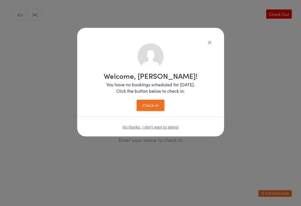
click at [159, 107] on button "Check in" at bounding box center [151, 105] width 28 height 11
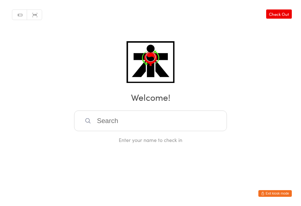
click at [207, 115] on input "search" at bounding box center [150, 121] width 153 height 21
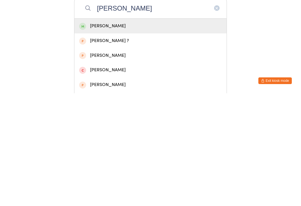
type input "[PERSON_NAME]"
click at [138, 135] on div "[PERSON_NAME]" at bounding box center [150, 139] width 143 height 8
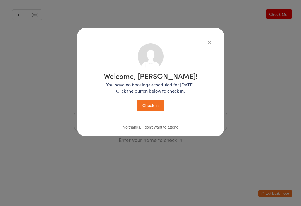
click at [157, 106] on button "Check in" at bounding box center [151, 105] width 28 height 11
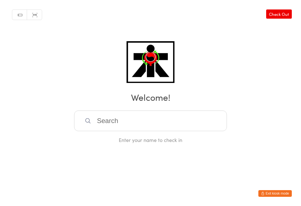
click at [135, 122] on input "search" at bounding box center [150, 121] width 153 height 21
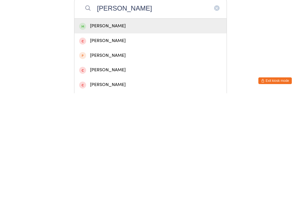
type input "[PERSON_NAME]"
click at [160, 135] on div "[PERSON_NAME]" at bounding box center [150, 139] width 143 height 8
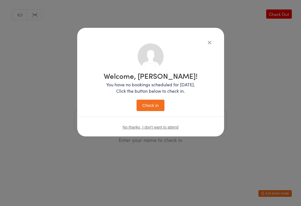
click at [155, 105] on button "Check in" at bounding box center [151, 105] width 28 height 11
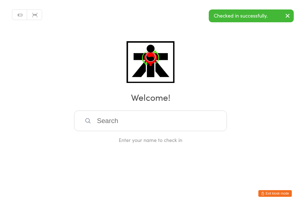
click at [117, 126] on input "search" at bounding box center [150, 121] width 153 height 21
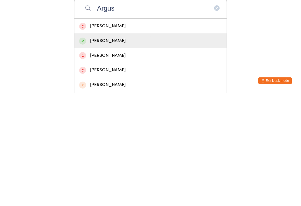
type input "Argus"
click at [206, 150] on div "[PERSON_NAME]" at bounding box center [150, 154] width 143 height 8
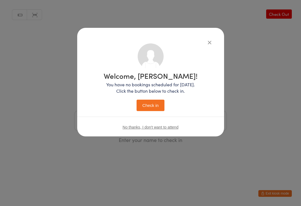
click at [155, 110] on button "Check in" at bounding box center [151, 105] width 28 height 11
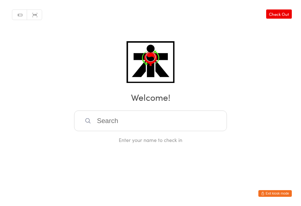
click at [206, 129] on input "search" at bounding box center [150, 121] width 153 height 21
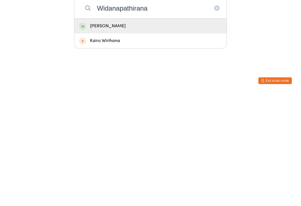
type input "Widanapathirana"
click at [206, 131] on div "[PERSON_NAME]" at bounding box center [150, 138] width 152 height 15
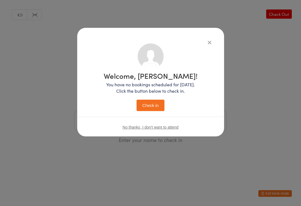
click at [161, 103] on button "Check in" at bounding box center [151, 105] width 28 height 11
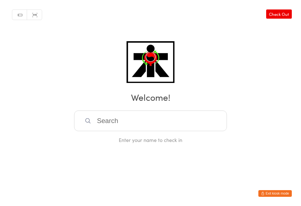
click at [194, 127] on input "search" at bounding box center [150, 121] width 153 height 21
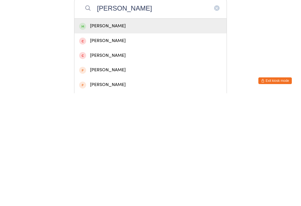
type input "[PERSON_NAME]"
click at [123, 131] on div "[PERSON_NAME]" at bounding box center [150, 138] width 152 height 15
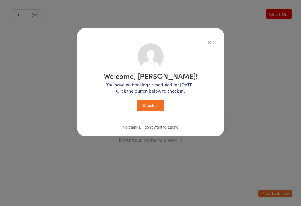
click at [152, 103] on button "Check in" at bounding box center [151, 105] width 28 height 11
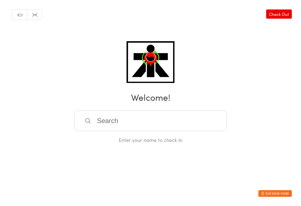
click at [127, 124] on input "search" at bounding box center [150, 121] width 153 height 21
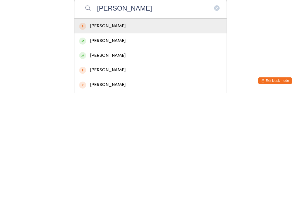
type input "[PERSON_NAME]"
click at [122, 150] on div "[PERSON_NAME]" at bounding box center [150, 154] width 143 height 8
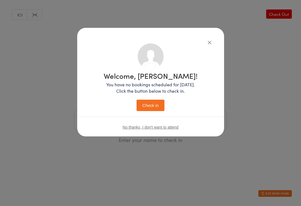
click at [152, 106] on button "Check in" at bounding box center [151, 105] width 28 height 11
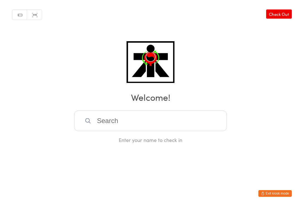
click at [125, 117] on input "search" at bounding box center [150, 121] width 153 height 21
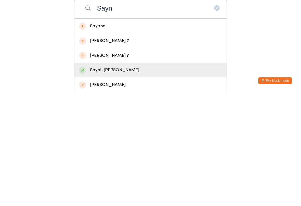
type input "Sayn"
click at [108, 179] on div "Saynt-[PERSON_NAME]" at bounding box center [150, 183] width 143 height 8
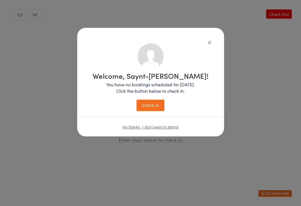
click at [153, 108] on button "Check in" at bounding box center [151, 105] width 28 height 11
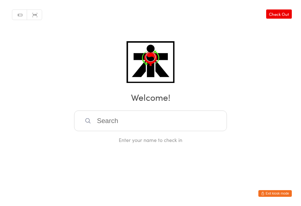
click at [174, 121] on input "search" at bounding box center [150, 121] width 153 height 21
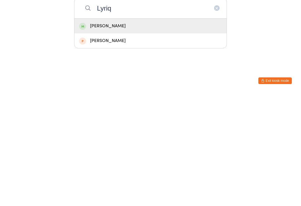
type input "Lyriq"
click at [173, 135] on div "[PERSON_NAME]" at bounding box center [150, 139] width 143 height 8
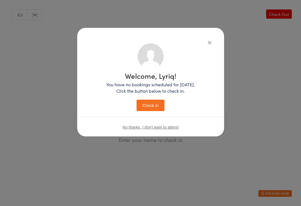
click at [149, 104] on button "Check in" at bounding box center [151, 105] width 28 height 11
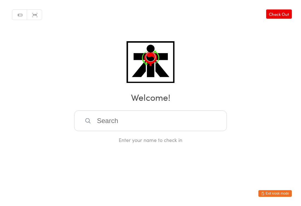
click at [172, 114] on input "search" at bounding box center [150, 121] width 153 height 21
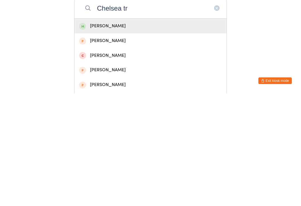
type input "Chelsea tr"
click at [84, 136] on span at bounding box center [82, 139] width 7 height 7
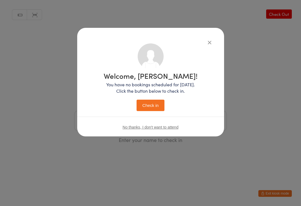
click at [145, 108] on button "Check in" at bounding box center [151, 105] width 28 height 11
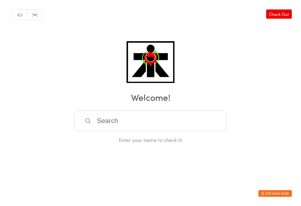
click at [117, 123] on input "search" at bounding box center [150, 121] width 153 height 21
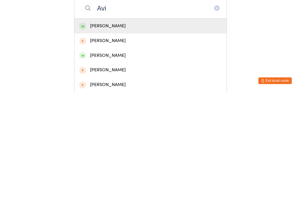
type input "Avi"
click at [98, 135] on div "[PERSON_NAME]" at bounding box center [150, 139] width 143 height 8
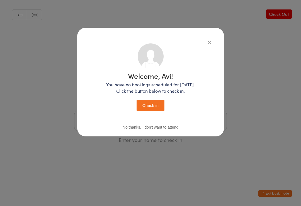
click at [149, 104] on button "Check in" at bounding box center [151, 105] width 28 height 11
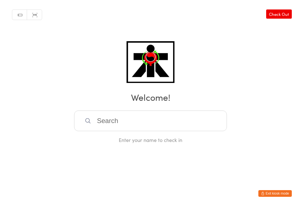
click at [121, 117] on input "search" at bounding box center [150, 121] width 153 height 21
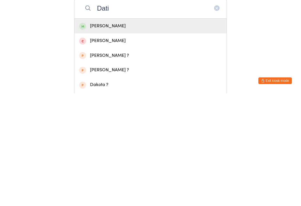
type input "Dati"
click at [96, 135] on div "[PERSON_NAME]" at bounding box center [150, 139] width 143 height 8
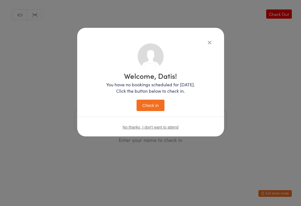
click at [147, 105] on button "Check in" at bounding box center [151, 105] width 28 height 11
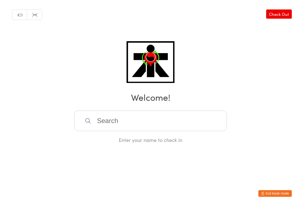
click at [113, 123] on input "search" at bounding box center [150, 121] width 153 height 21
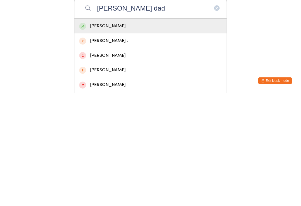
type input "[PERSON_NAME] dad"
click at [127, 135] on div "[PERSON_NAME]" at bounding box center [150, 139] width 143 height 8
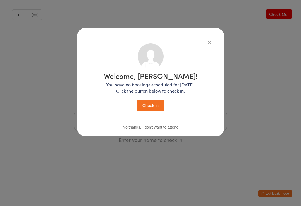
click at [154, 104] on button "Check in" at bounding box center [151, 105] width 28 height 11
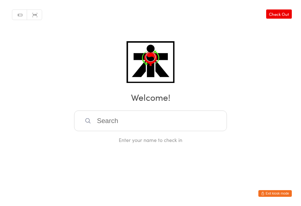
click at [200, 120] on input "search" at bounding box center [150, 121] width 153 height 21
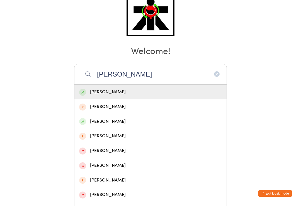
scroll to position [46, 0]
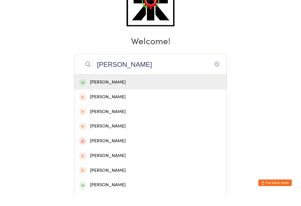
type input "[PERSON_NAME]"
click at [203, 89] on div "[PERSON_NAME]" at bounding box center [150, 93] width 143 height 8
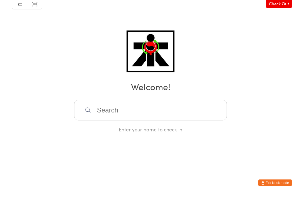
scroll to position [0, 0]
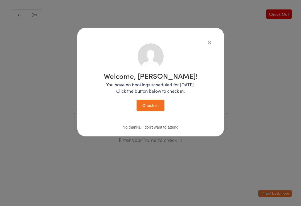
click at [153, 106] on button "Check in" at bounding box center [151, 105] width 28 height 11
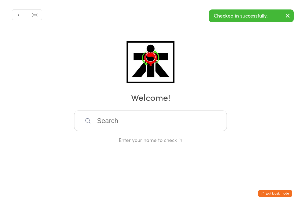
click at [170, 123] on input "search" at bounding box center [150, 121] width 153 height 21
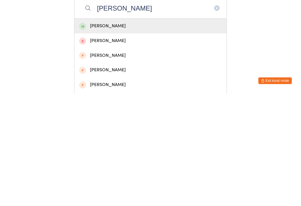
type input "[PERSON_NAME]"
click at [152, 135] on div "[PERSON_NAME]" at bounding box center [150, 139] width 143 height 8
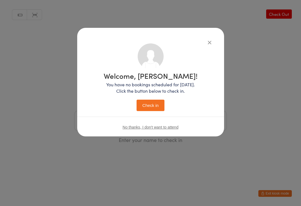
click at [158, 106] on button "Check in" at bounding box center [151, 105] width 28 height 11
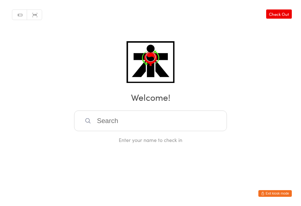
click at [108, 123] on input "search" at bounding box center [150, 121] width 153 height 21
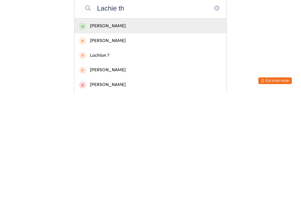
type input "Lachie th"
click at [95, 135] on div "[PERSON_NAME]" at bounding box center [150, 139] width 143 height 8
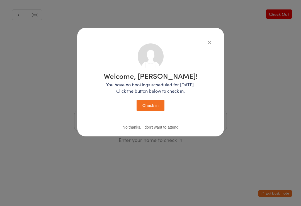
click at [148, 109] on button "Check in" at bounding box center [151, 105] width 28 height 11
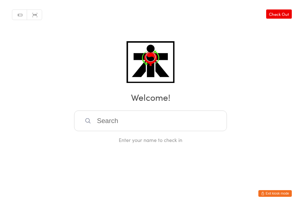
click at [113, 121] on input "search" at bounding box center [150, 121] width 153 height 21
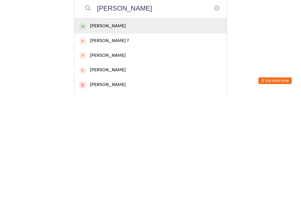
type input "[PERSON_NAME]"
click at [117, 135] on div "[PERSON_NAME]" at bounding box center [150, 139] width 143 height 8
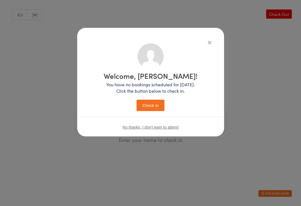
click at [154, 106] on button "Check in" at bounding box center [151, 105] width 28 height 11
